Goal: Find specific page/section

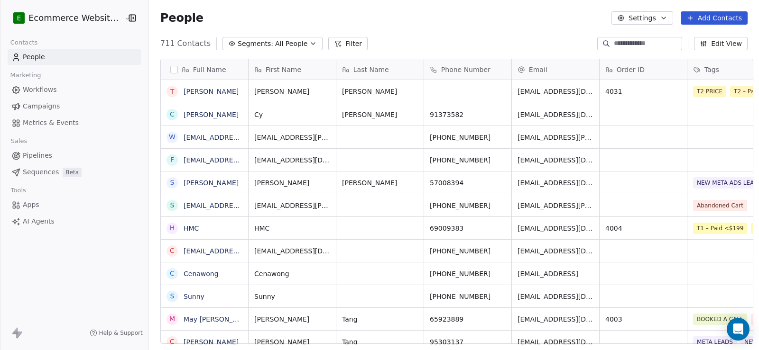
scroll to position [8, 8]
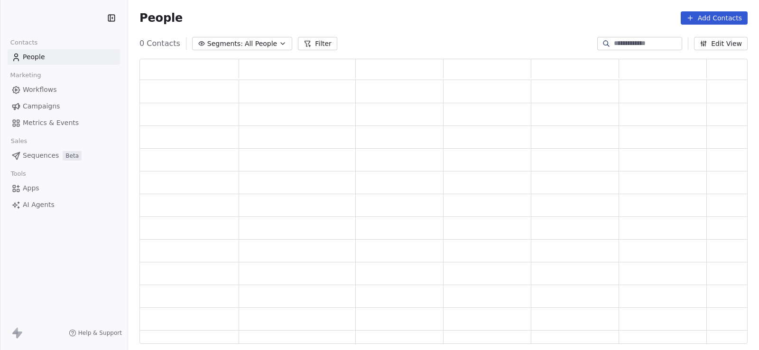
scroll to position [279, 601]
